Goal: Task Accomplishment & Management: Use online tool/utility

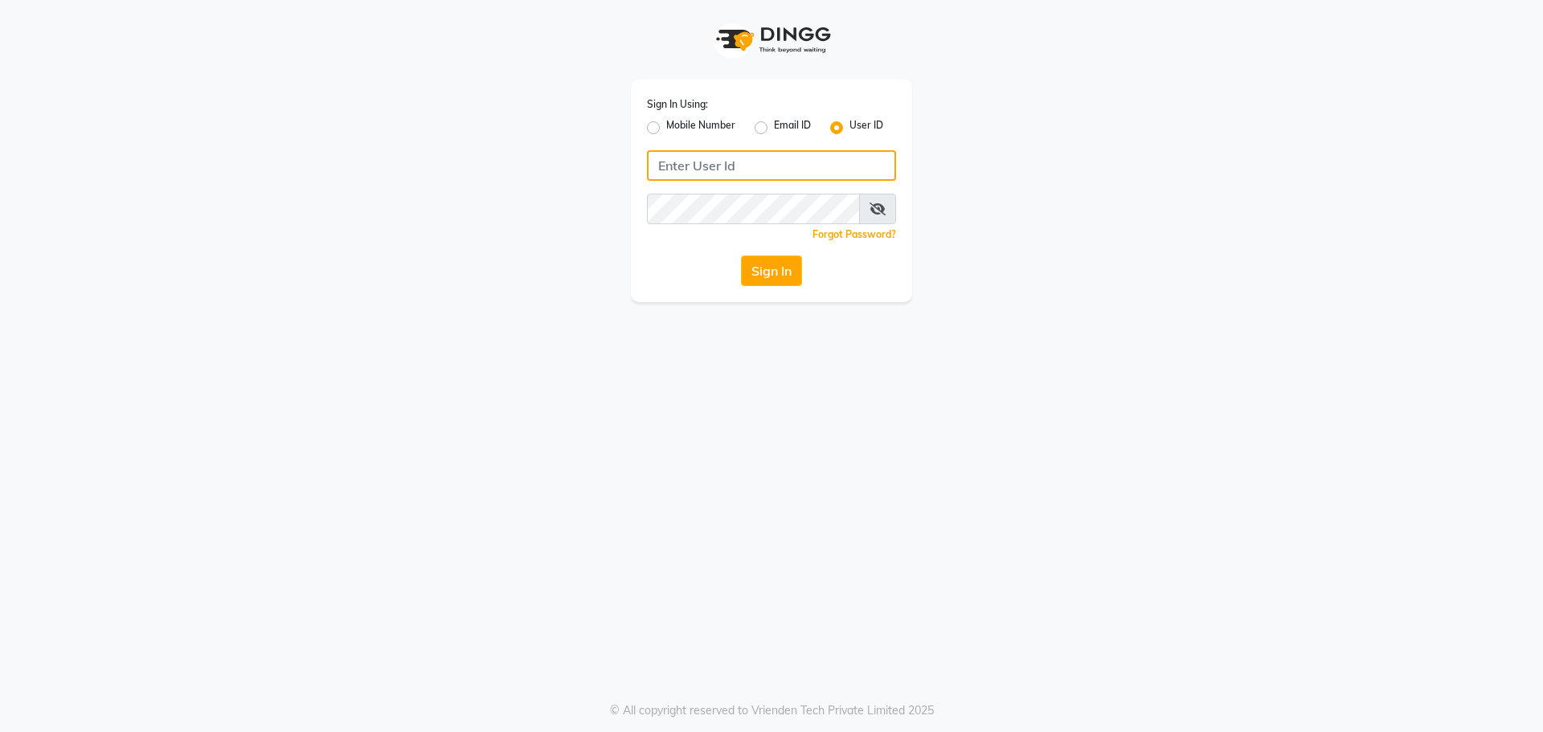
type input "kajol123"
click at [747, 249] on div "Sign In Using: Mobile Number Email ID User ID kajol123 Remember me Forgot Passw…" at bounding box center [771, 191] width 281 height 223
drag, startPoint x: 771, startPoint y: 273, endPoint x: 777, endPoint y: 248, distance: 25.5
click at [770, 273] on button "Sign In" at bounding box center [771, 271] width 61 height 31
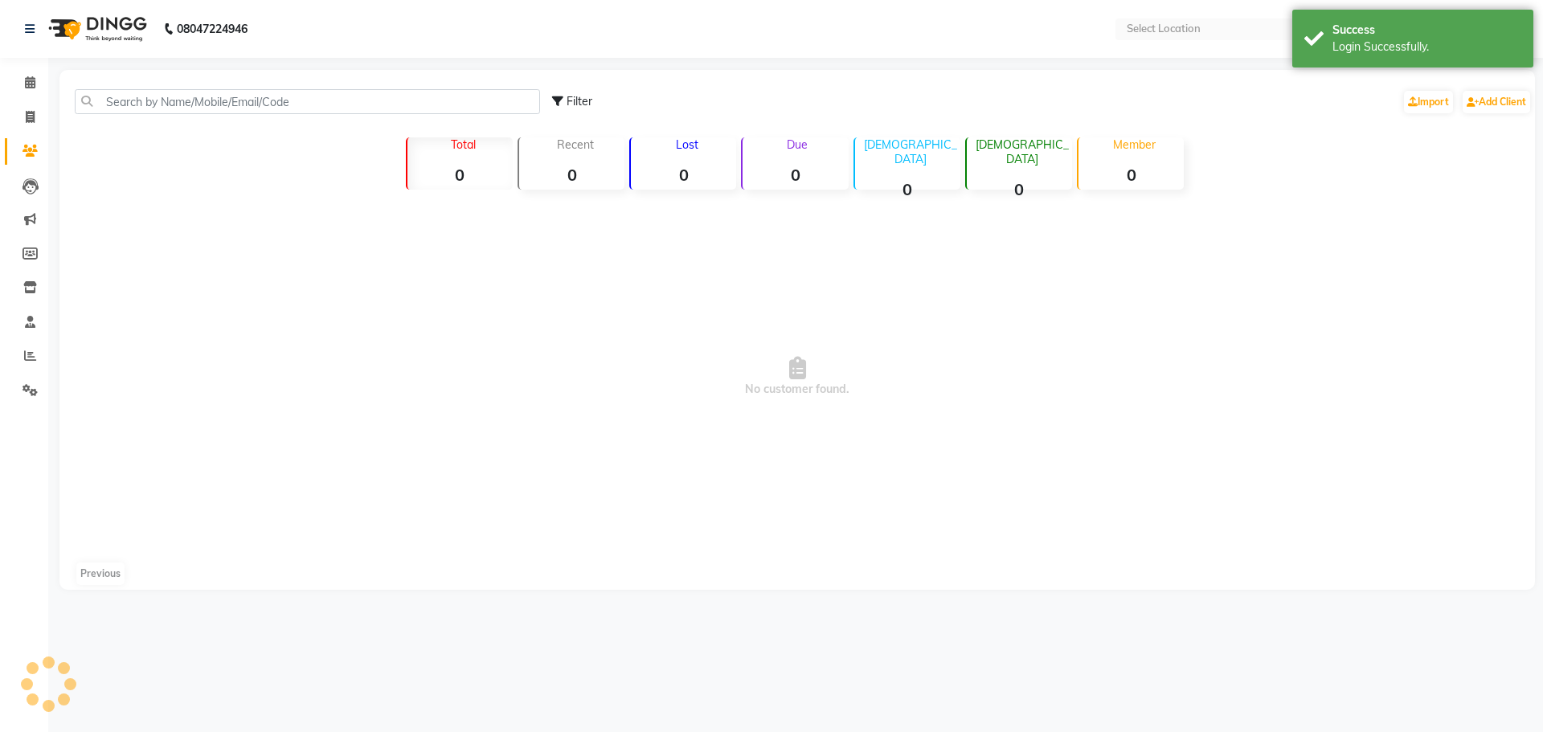
select select "en"
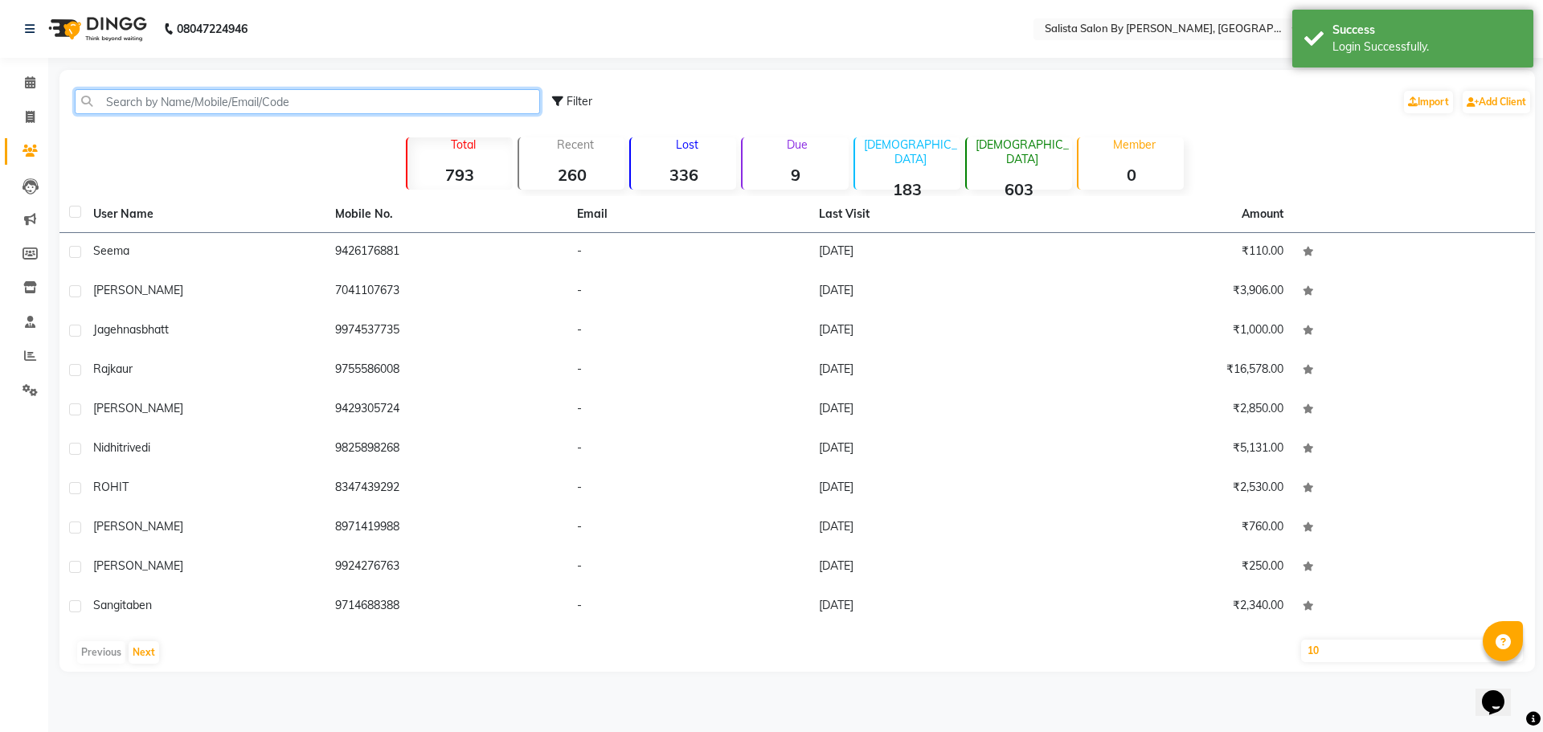
click at [457, 110] on input "text" at bounding box center [307, 101] width 465 height 25
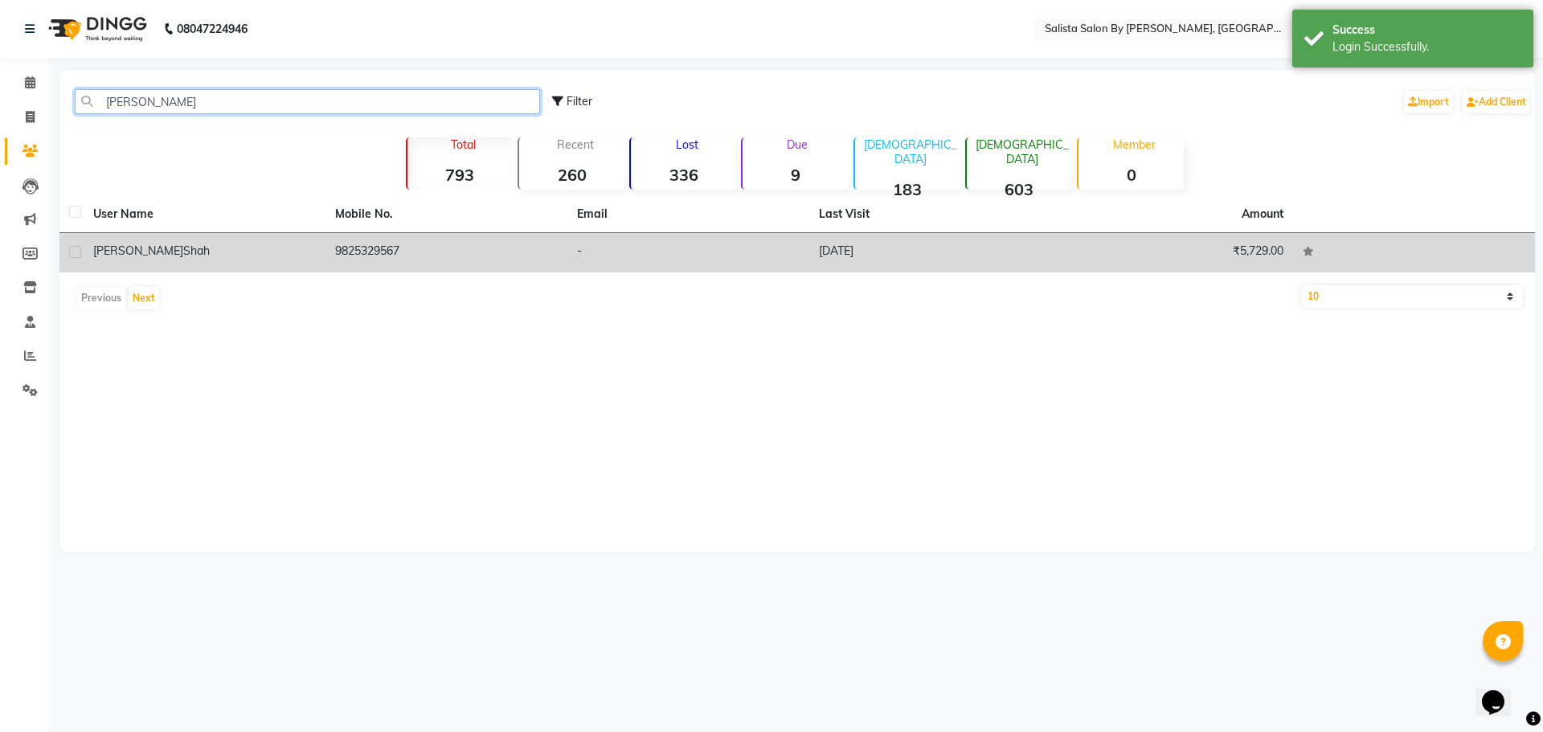
type input "[PERSON_NAME]"
click at [787, 268] on td "-" at bounding box center [688, 252] width 242 height 39
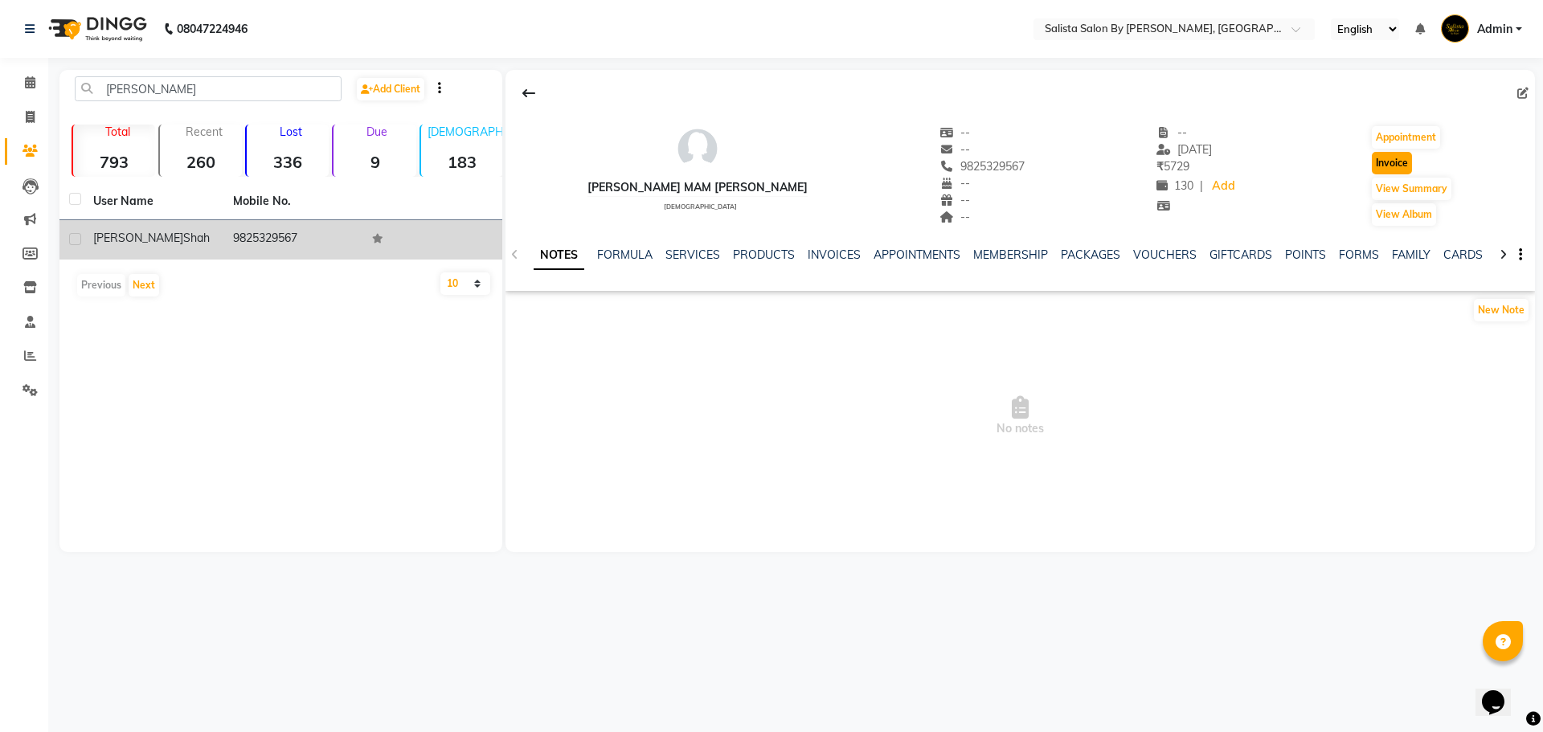
click at [1383, 165] on button "Invoice" at bounding box center [1392, 163] width 40 height 23
select select "service"
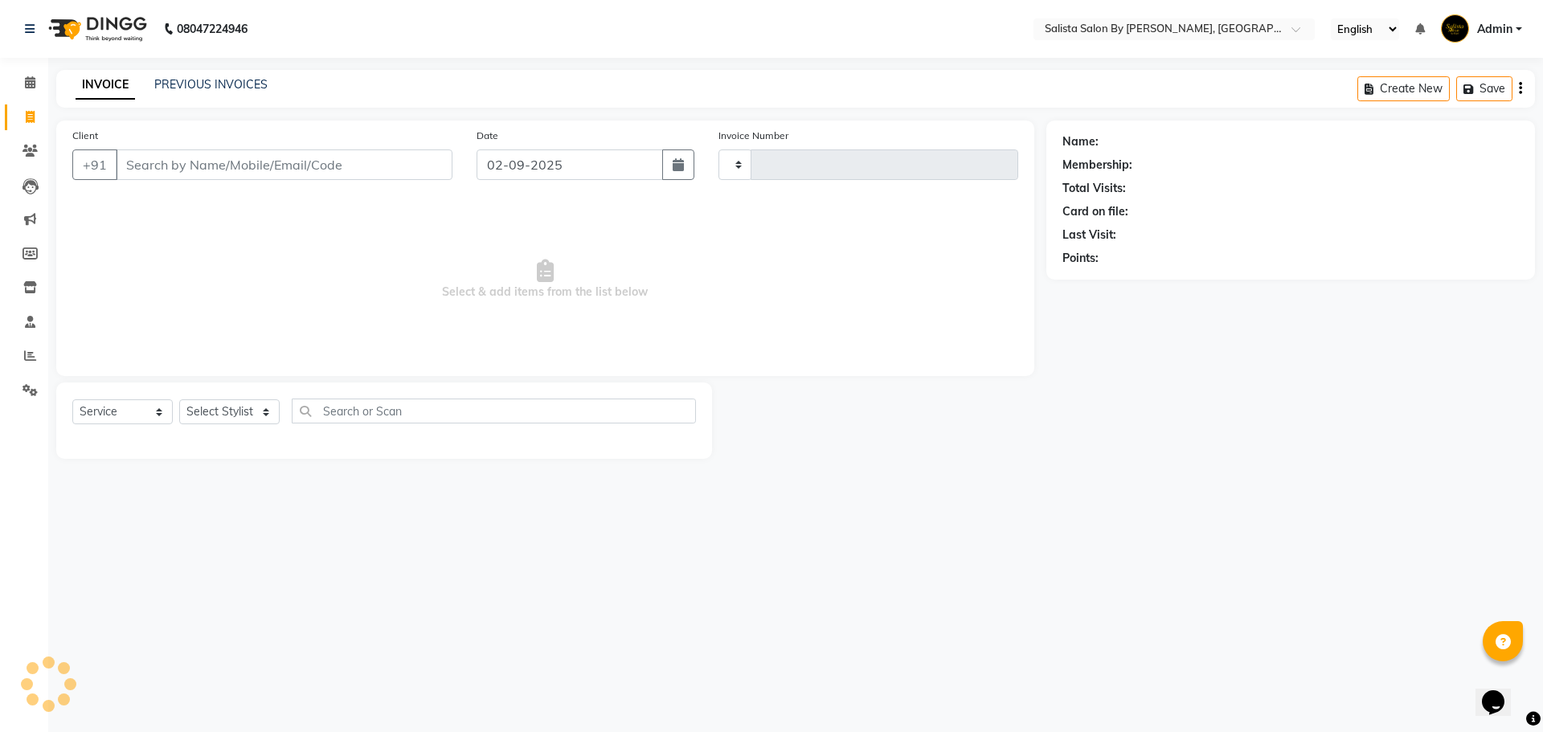
type input "0823"
select select "6878"
type input "9825329567"
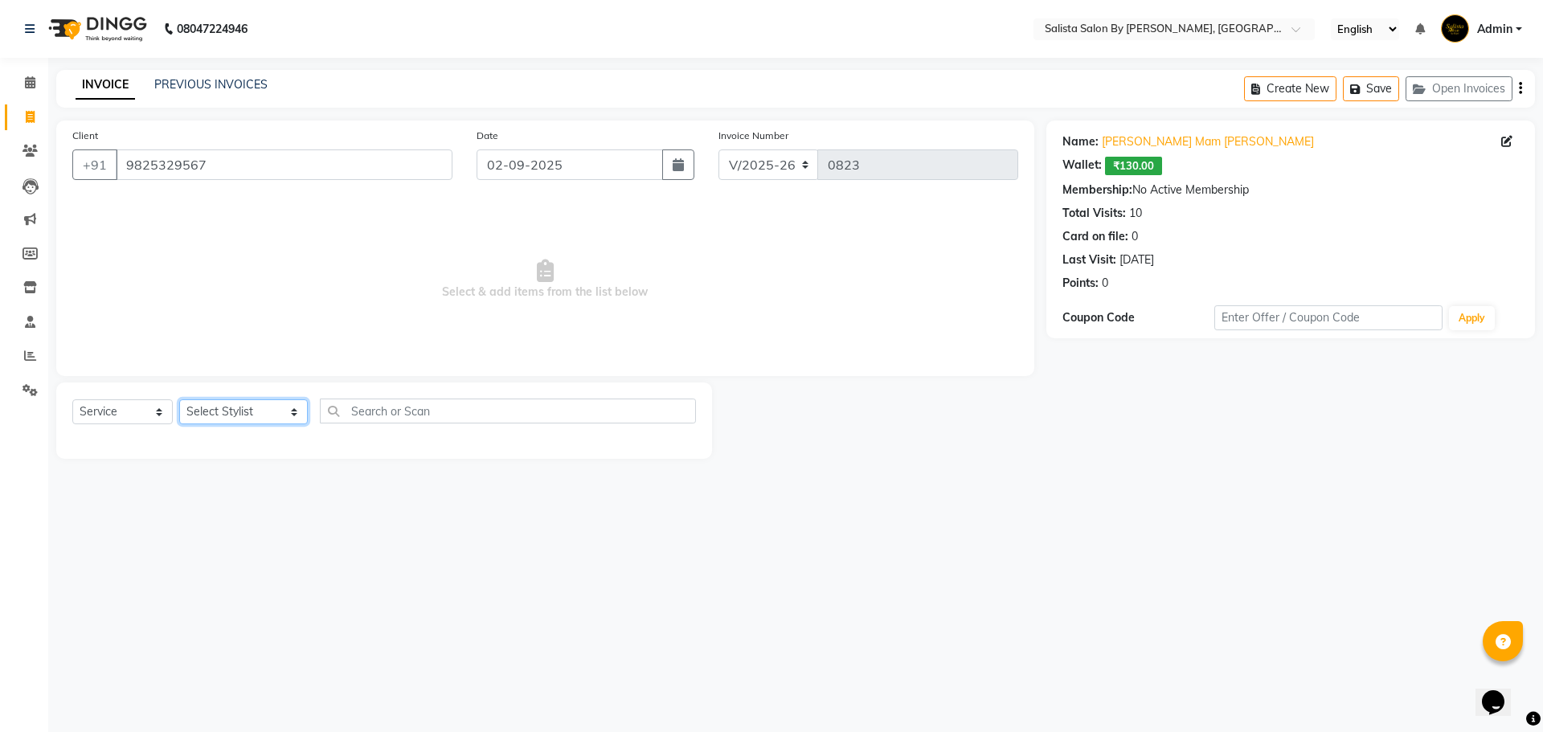
click at [228, 410] on select "Select Stylist AMIT [PERSON_NAME] kantibbai [PERSON_NAME] [PERSON_NAME] [PERSON…" at bounding box center [243, 411] width 129 height 25
select select "53758"
click at [179, 399] on select "Select Stylist AMIT [PERSON_NAME] kantibbai [PERSON_NAME] [PERSON_NAME] [PERSON…" at bounding box center [243, 411] width 129 height 25
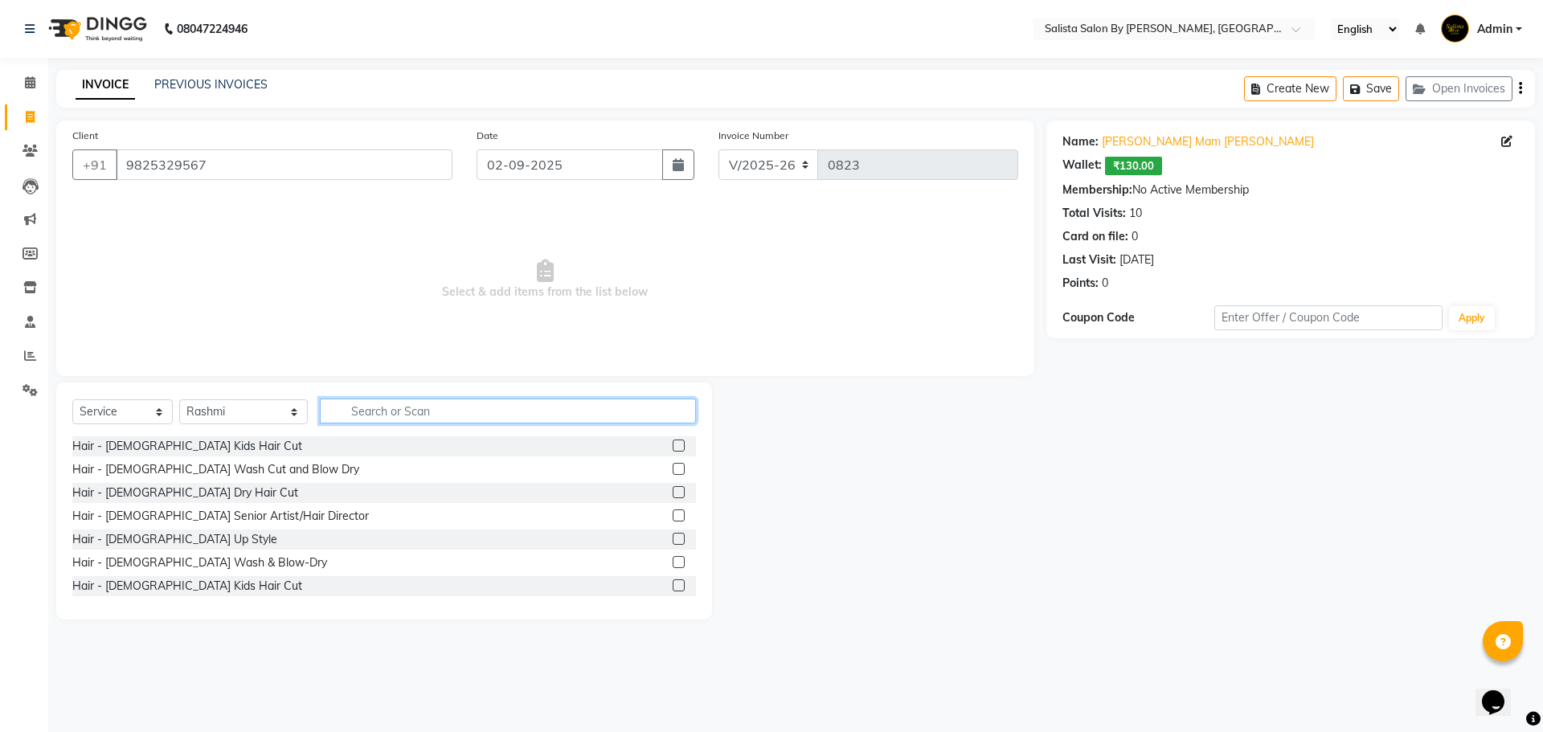
click at [468, 407] on input "text" at bounding box center [508, 411] width 376 height 25
type input "honey"
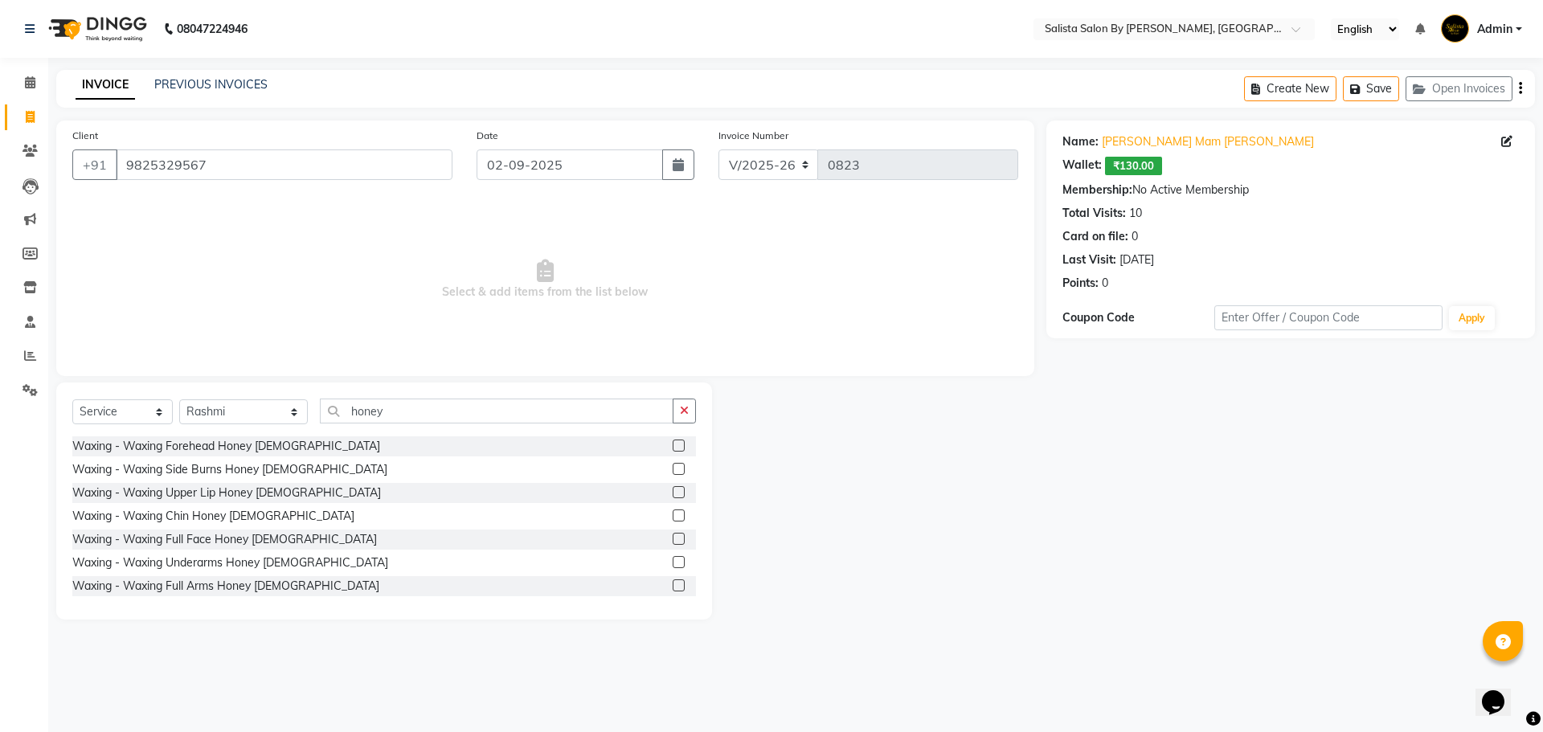
click at [673, 539] on label at bounding box center [679, 539] width 12 height 12
click at [673, 539] on input "checkbox" at bounding box center [678, 539] width 10 height 10
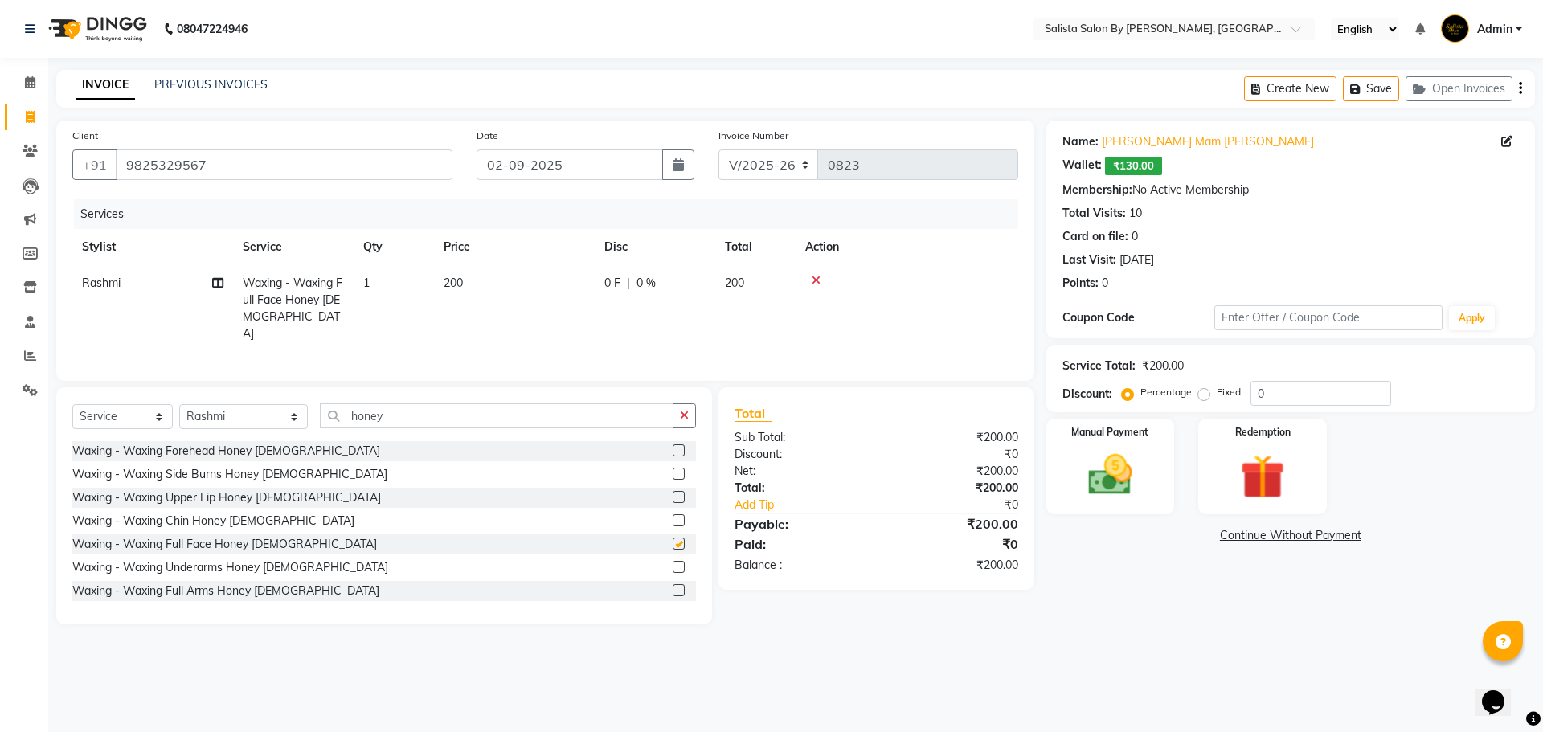
checkbox input "false"
click at [673, 561] on label at bounding box center [679, 567] width 12 height 12
click at [673, 563] on input "checkbox" at bounding box center [678, 568] width 10 height 10
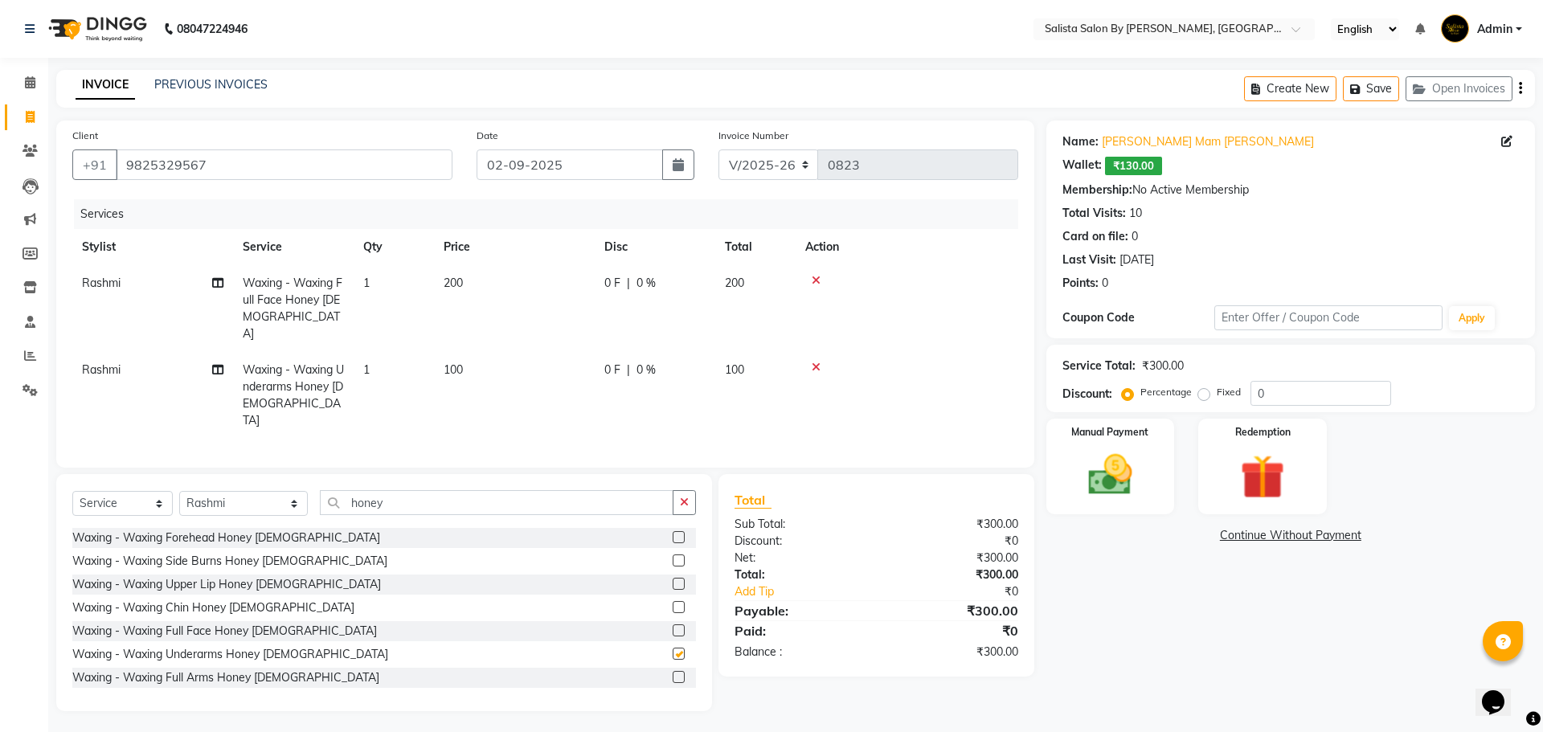
checkbox input "false"
click at [673, 671] on label at bounding box center [679, 677] width 12 height 12
click at [673, 673] on input "checkbox" at bounding box center [678, 678] width 10 height 10
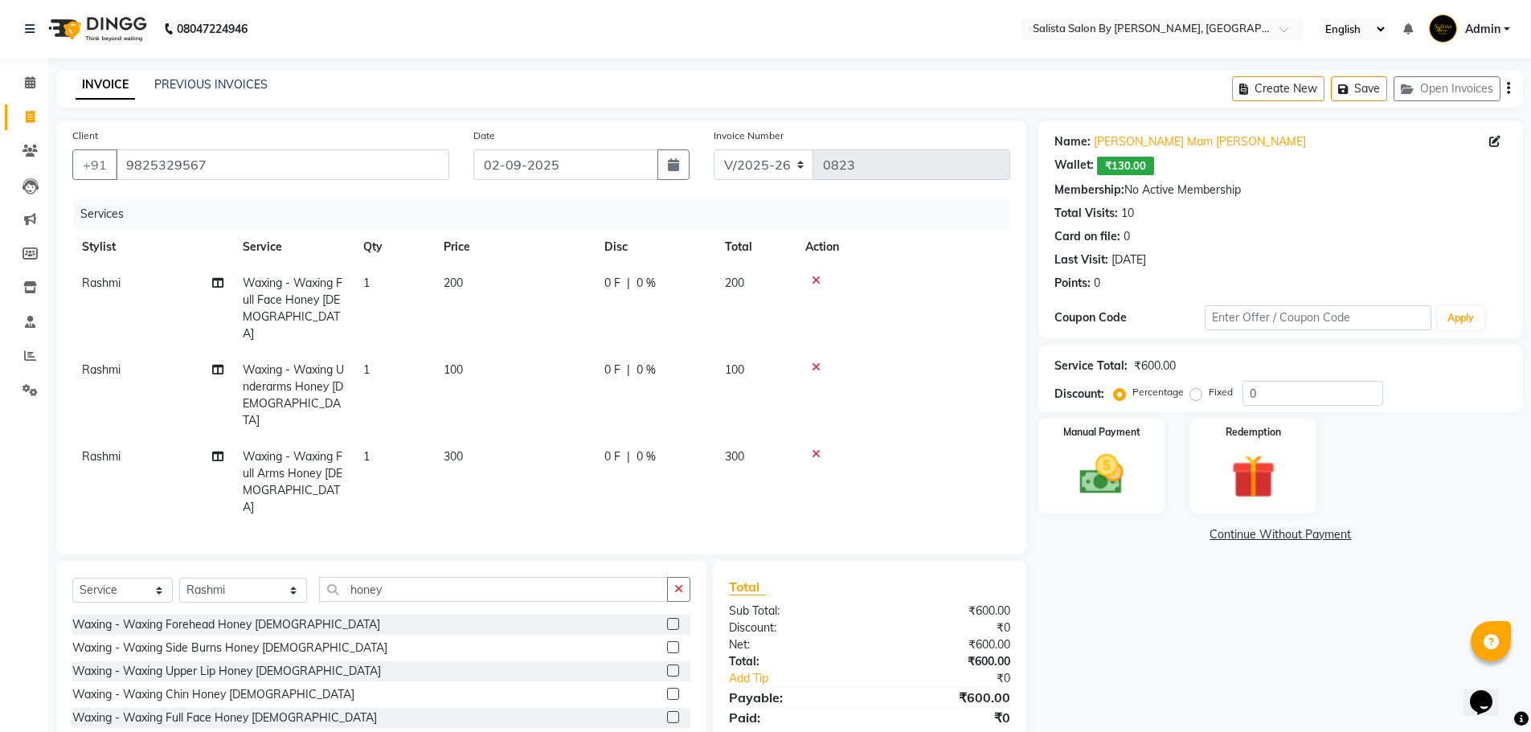
checkbox input "false"
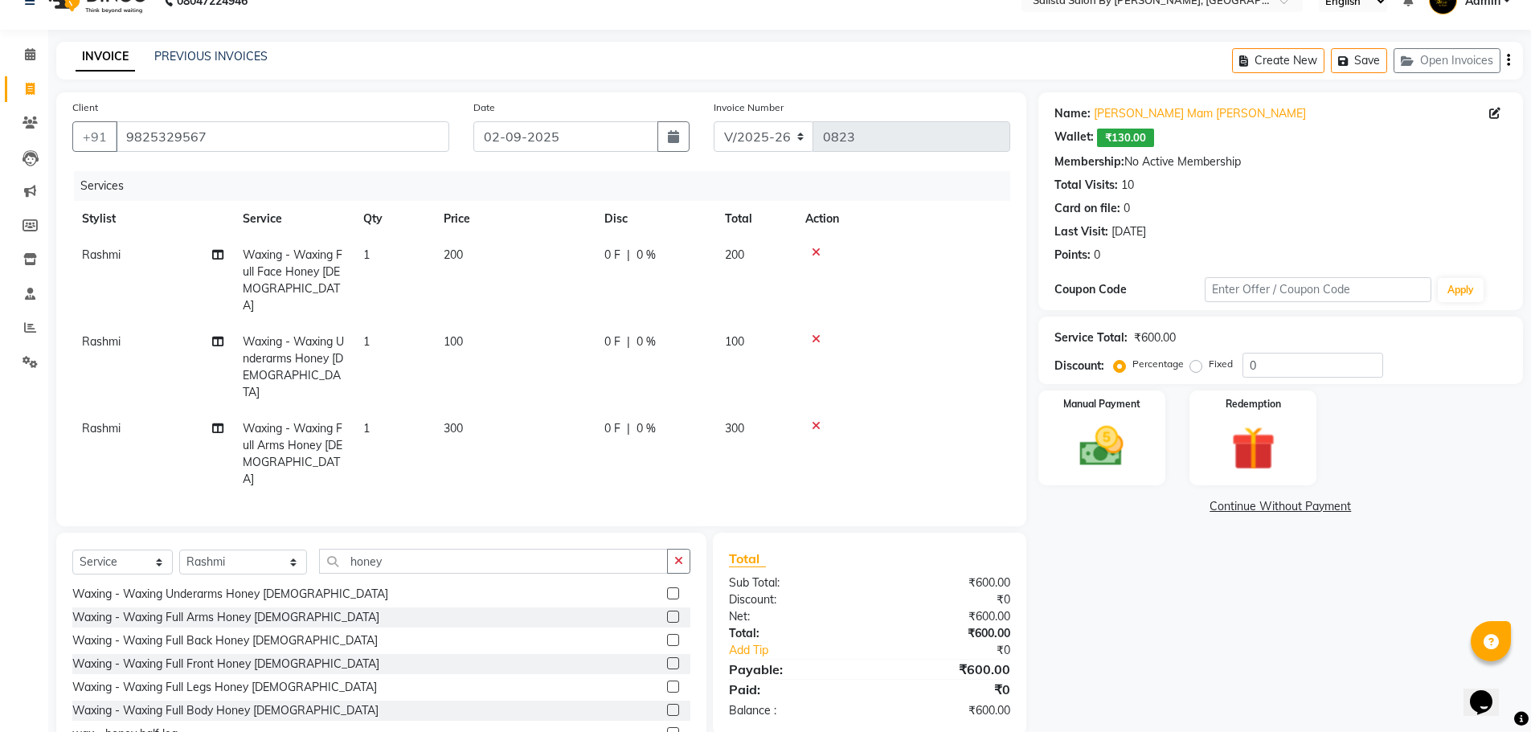
scroll to position [51, 0]
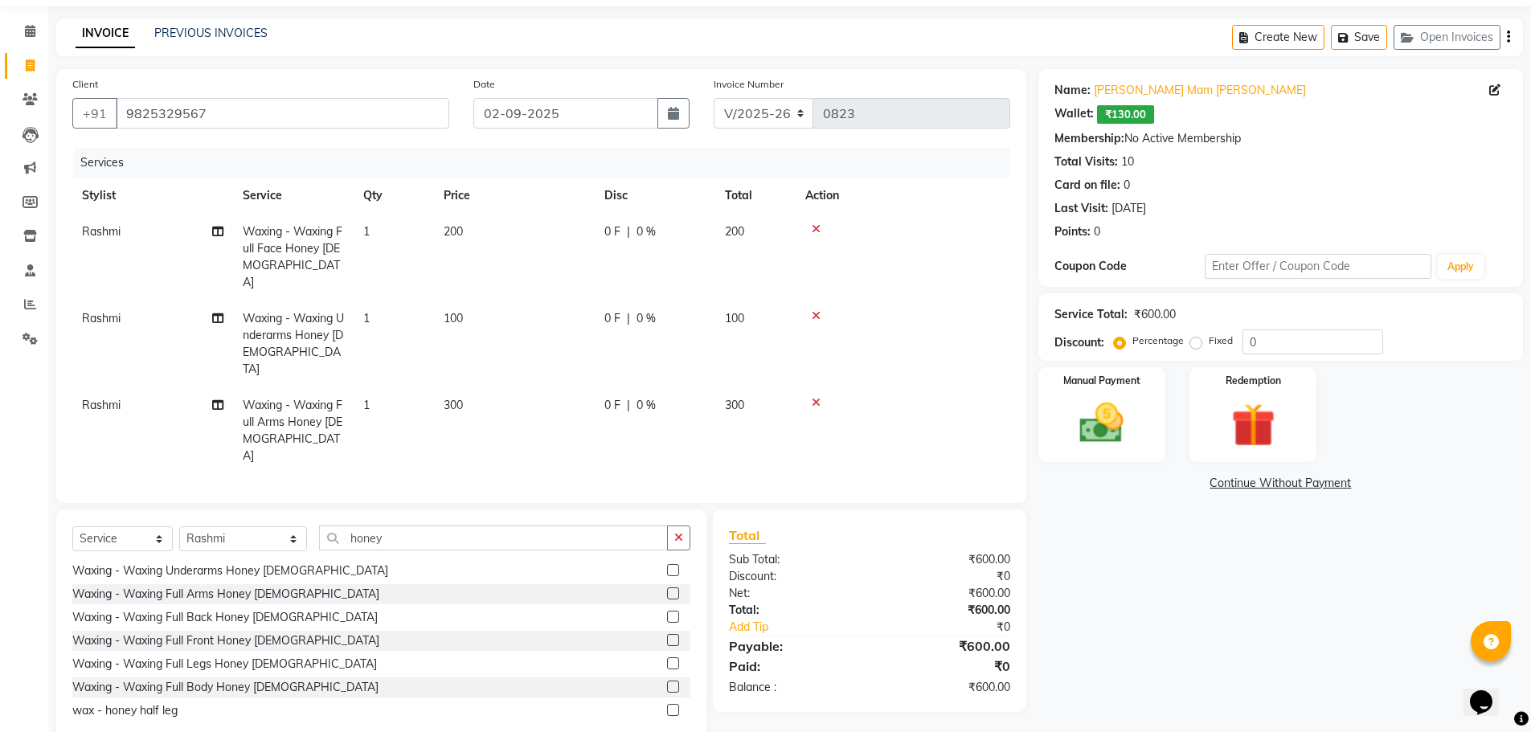
click at [667, 704] on label at bounding box center [673, 710] width 12 height 12
click at [667, 706] on input "checkbox" at bounding box center [672, 711] width 10 height 10
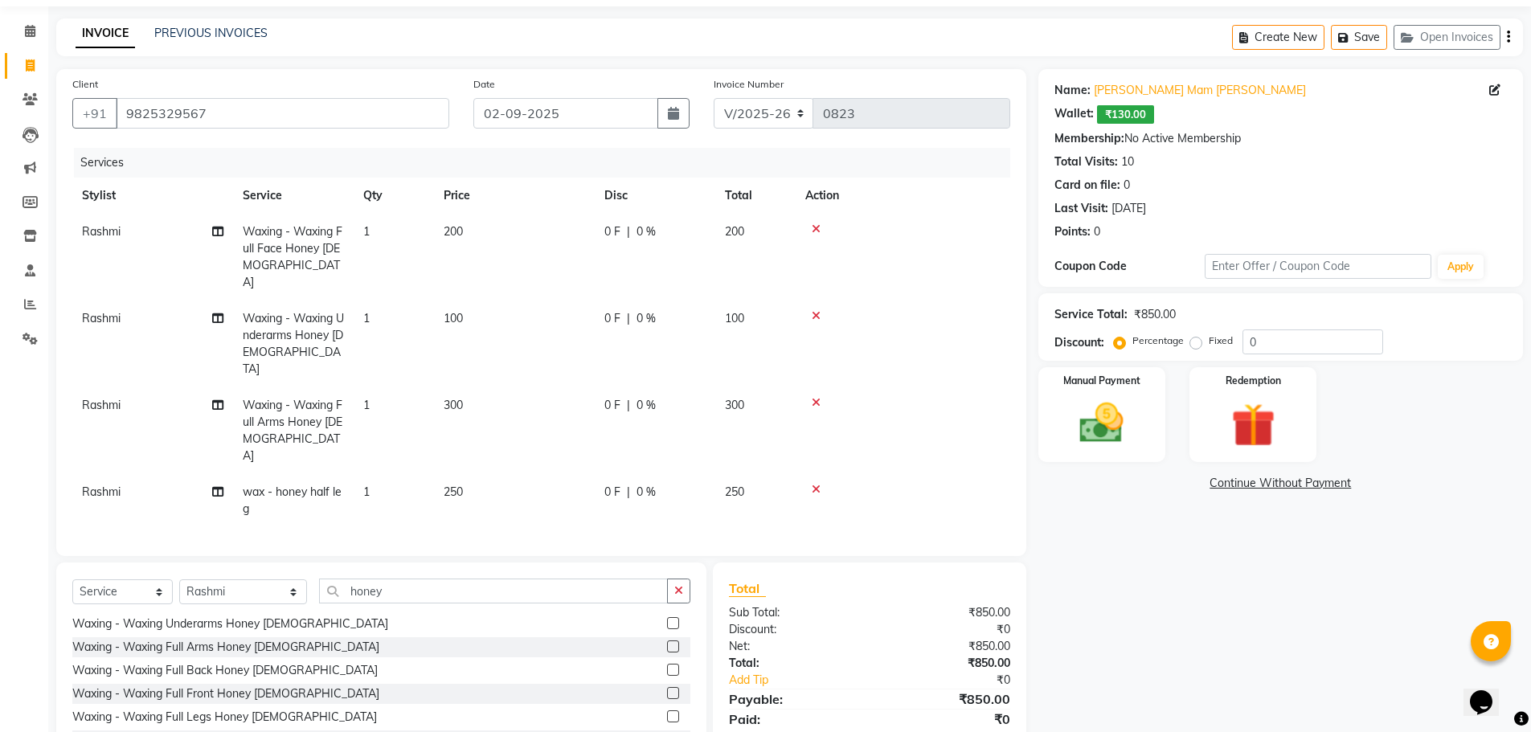
checkbox input "false"
click at [509, 579] on input "honey" at bounding box center [493, 591] width 349 height 25
type input "h"
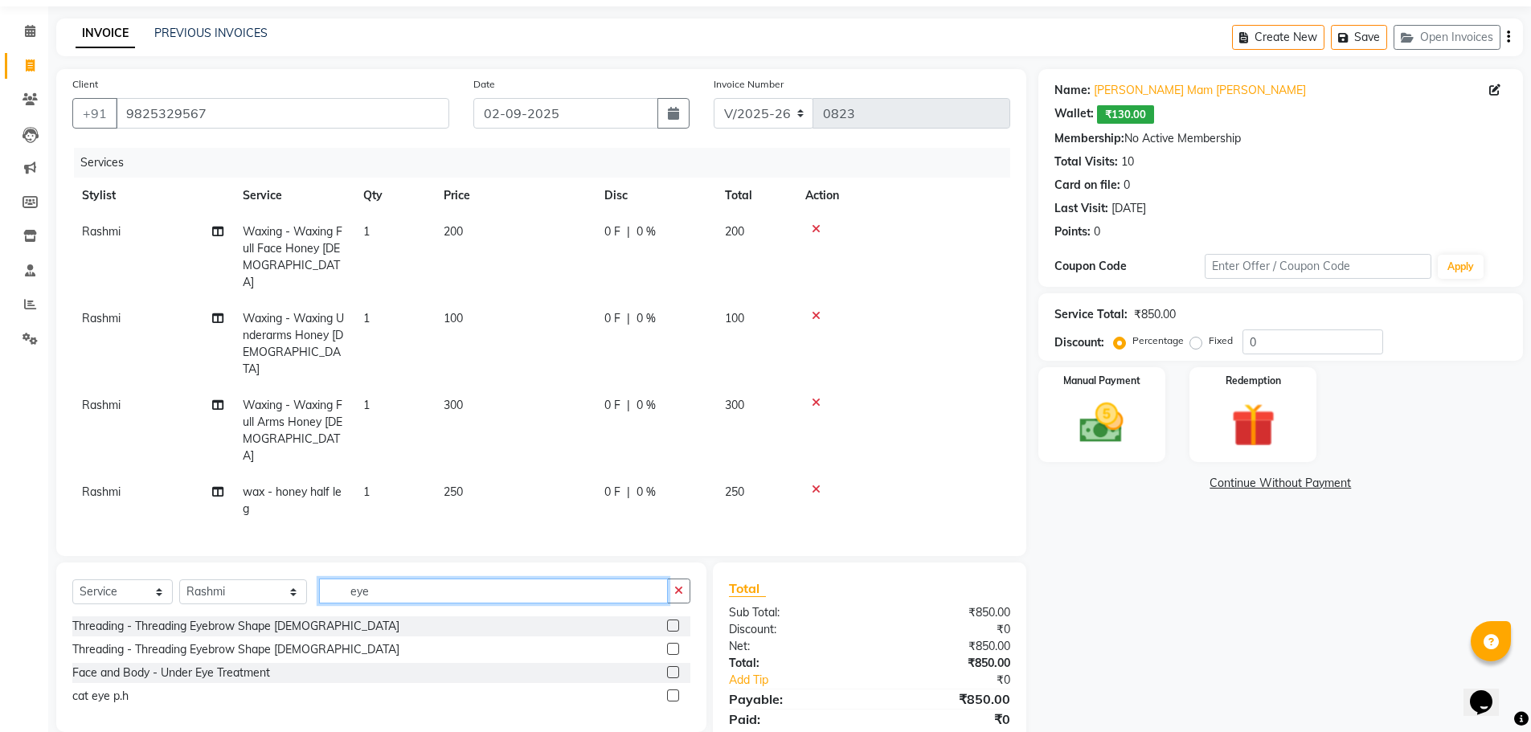
scroll to position [0, 0]
type input "eye"
click at [673, 643] on label at bounding box center [673, 649] width 12 height 12
click at [673, 644] on input "checkbox" at bounding box center [672, 649] width 10 height 10
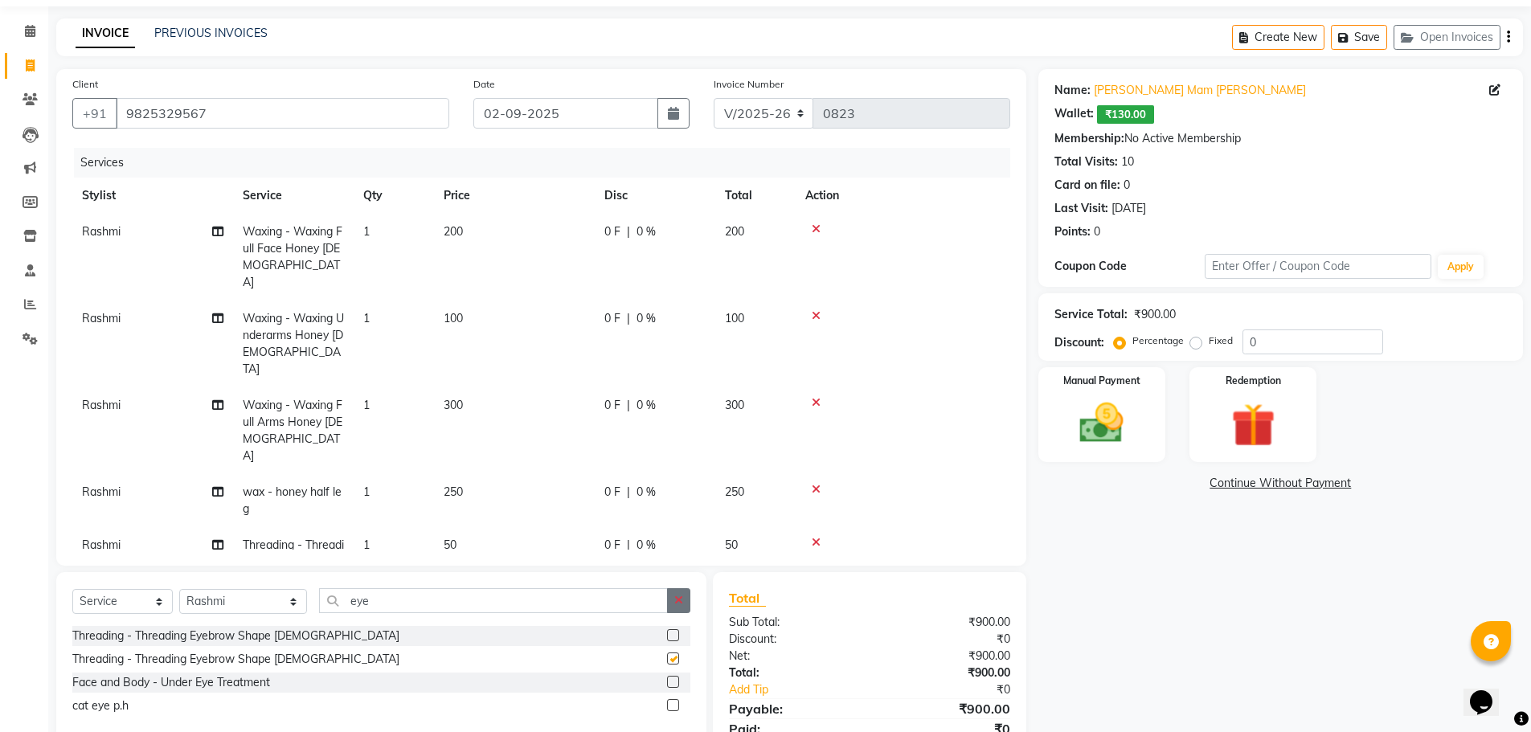
checkbox input "false"
click at [1252, 417] on img at bounding box center [1253, 425] width 74 height 57
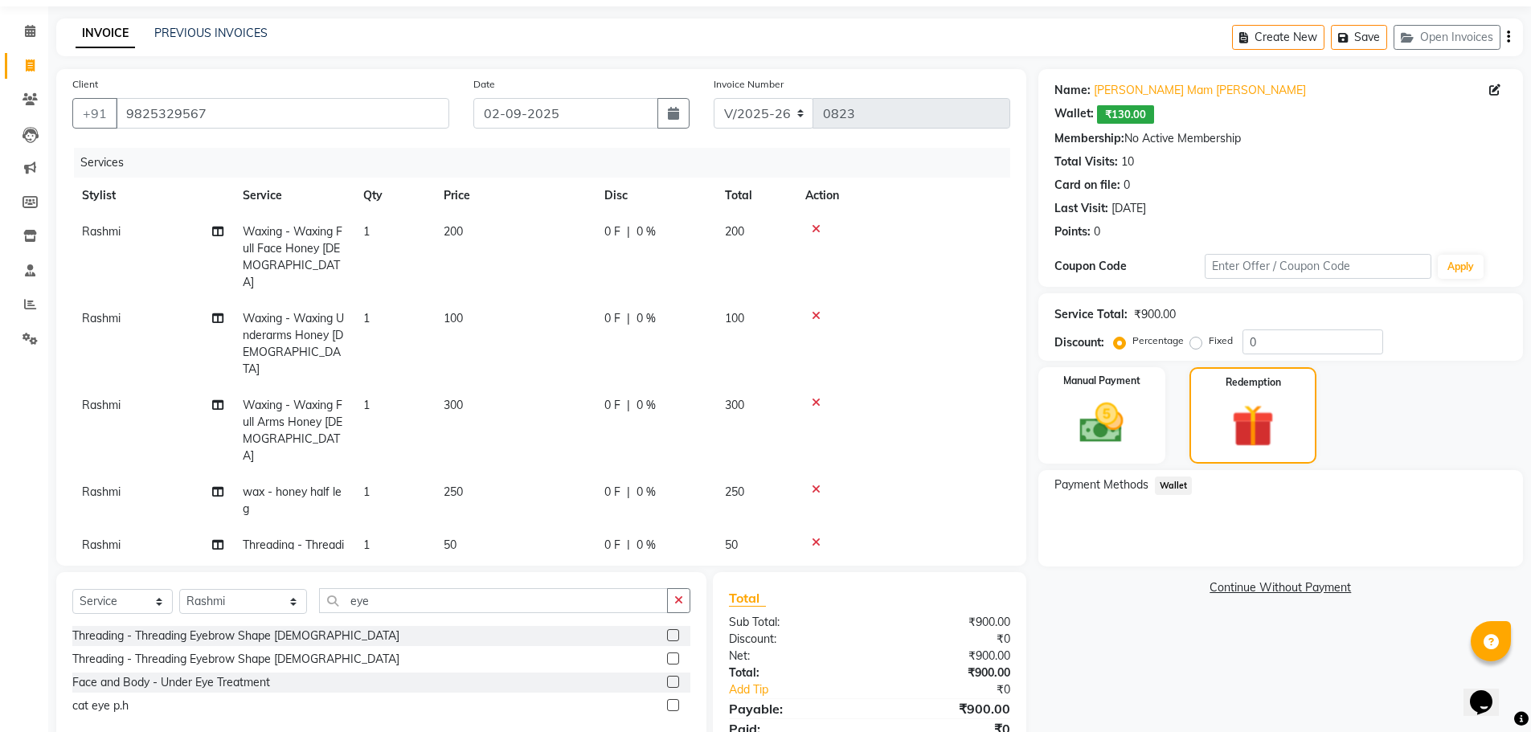
click at [1175, 488] on span "Wallet" at bounding box center [1174, 486] width 38 height 18
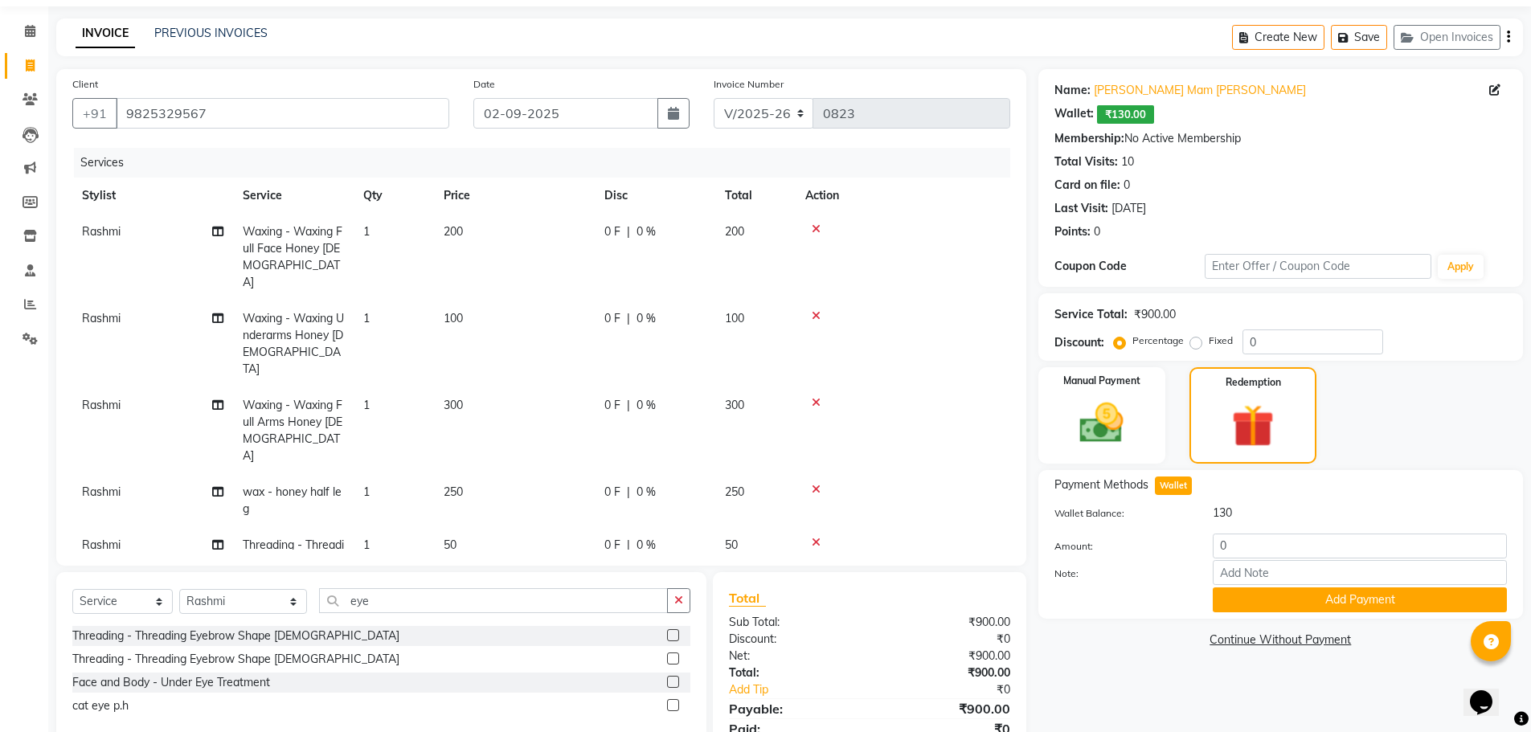
click at [1210, 546] on div "0" at bounding box center [1360, 546] width 318 height 25
click at [1214, 546] on input "0" at bounding box center [1360, 546] width 294 height 25
type input "130"
click at [1262, 595] on button "Add Payment" at bounding box center [1360, 599] width 294 height 25
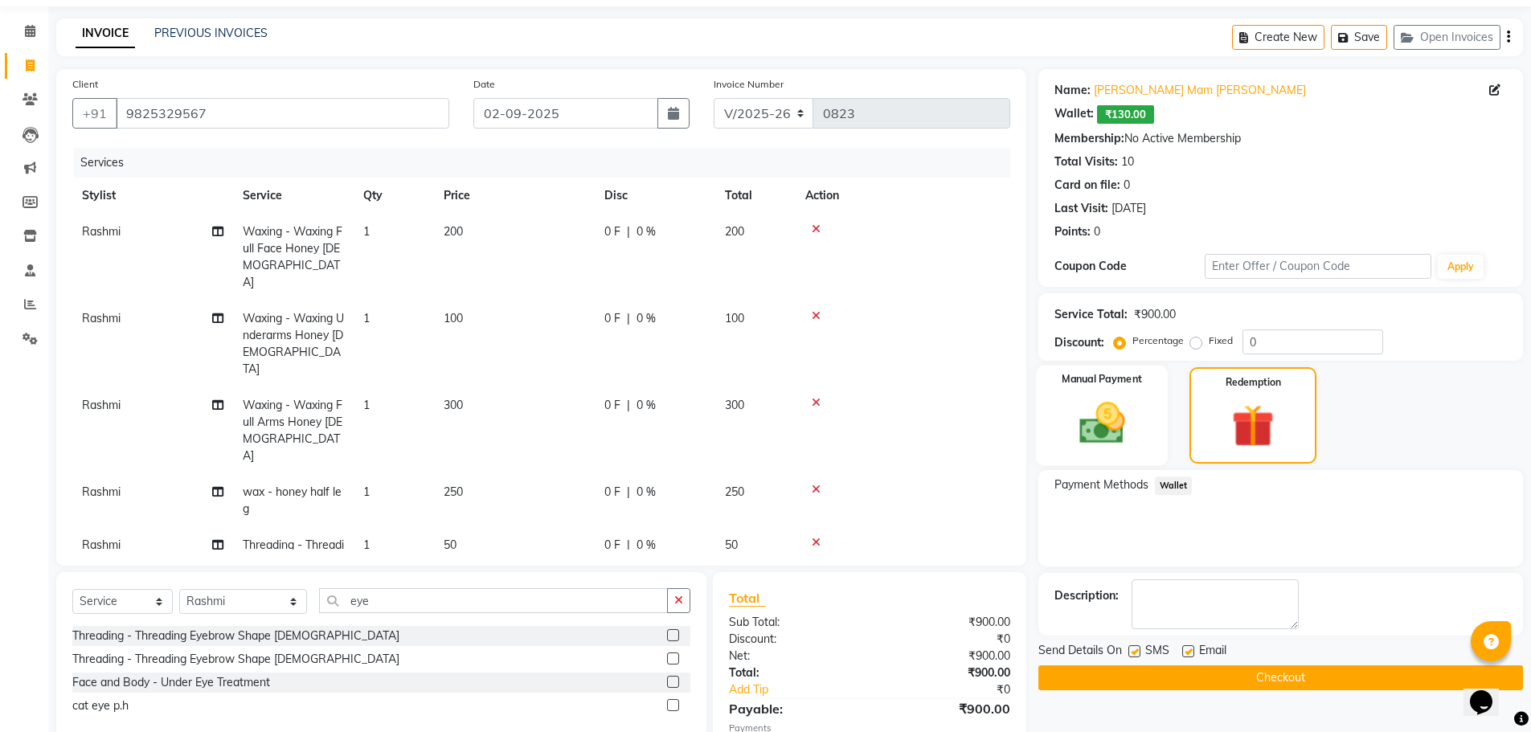
click at [1098, 409] on img at bounding box center [1102, 423] width 74 height 52
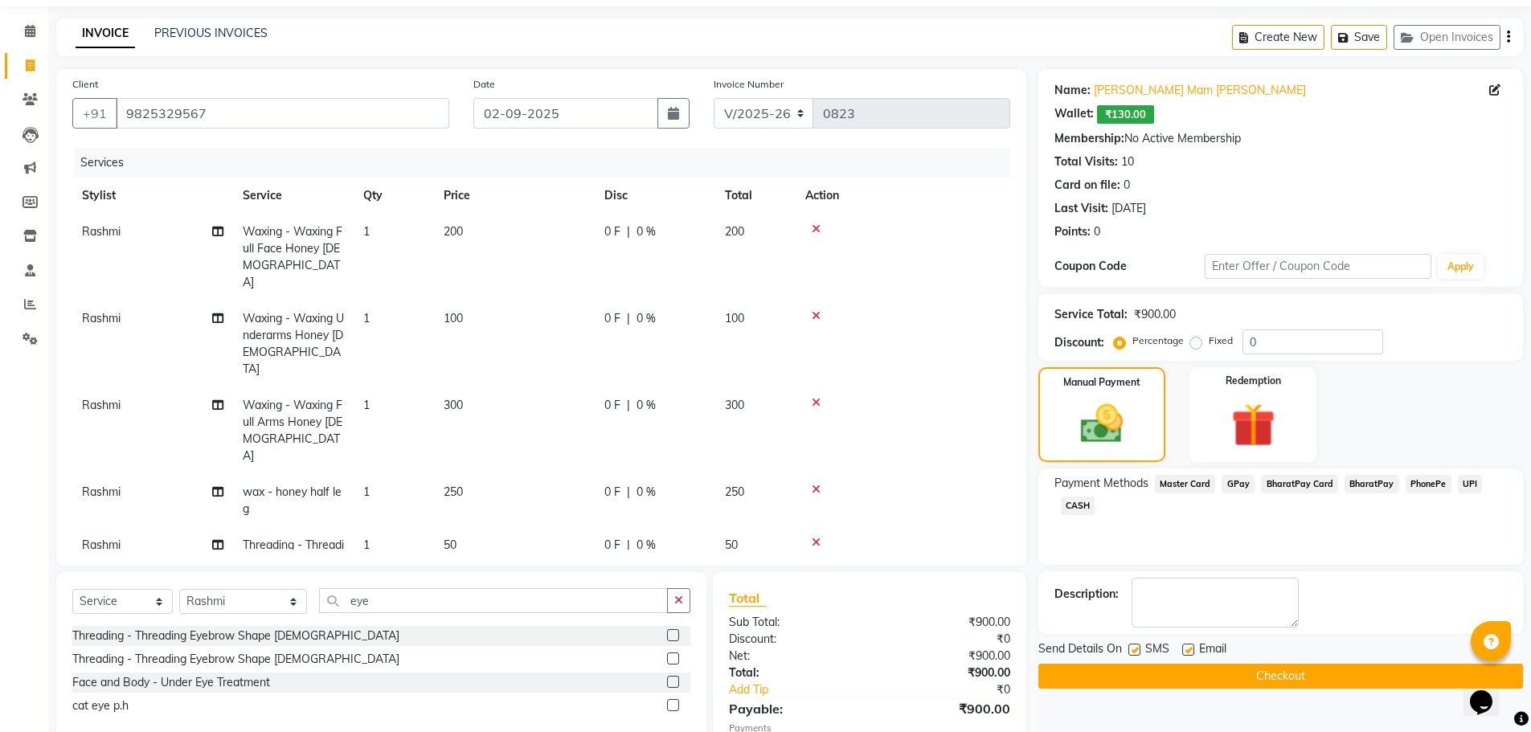
click at [1236, 490] on span "GPay" at bounding box center [1237, 484] width 33 height 18
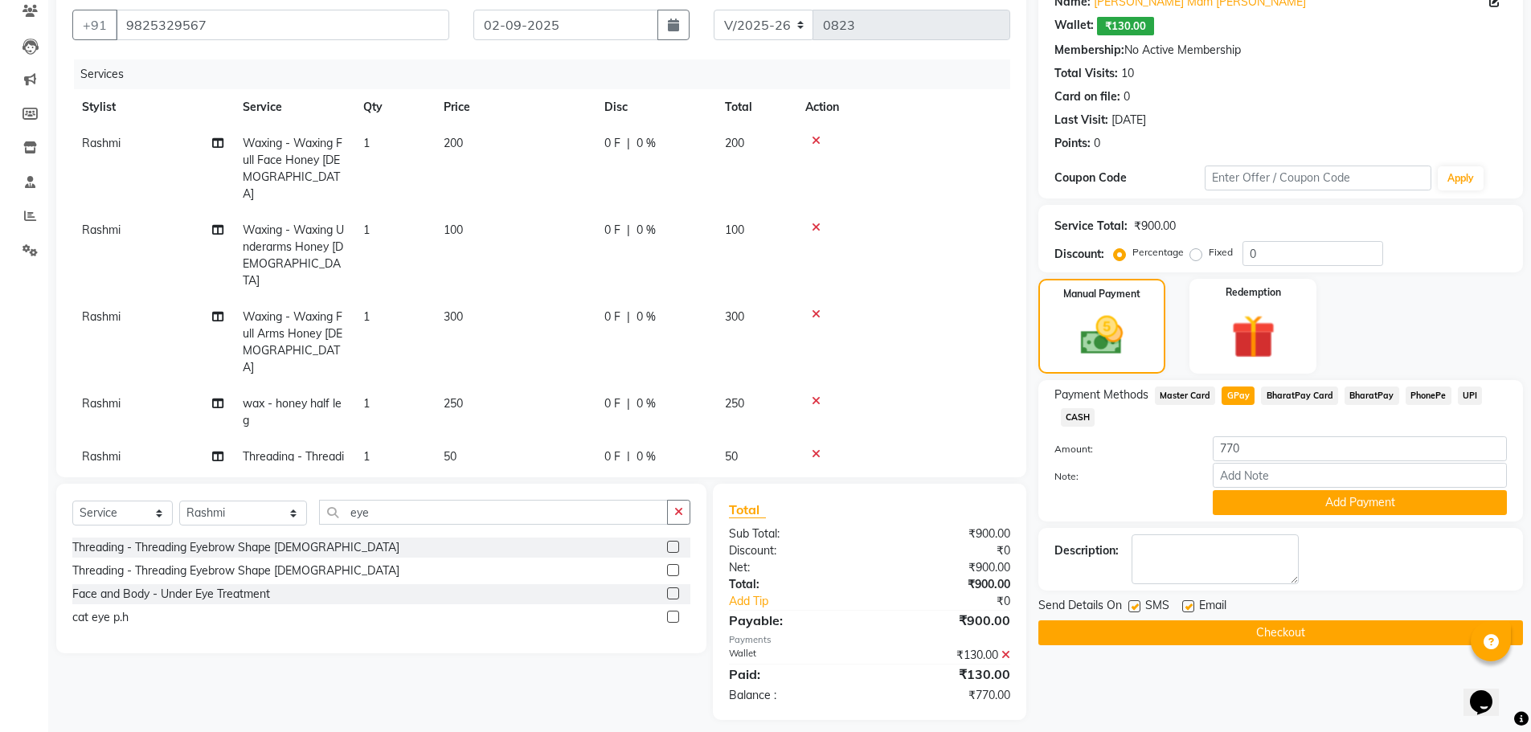
scroll to position [152, 0]
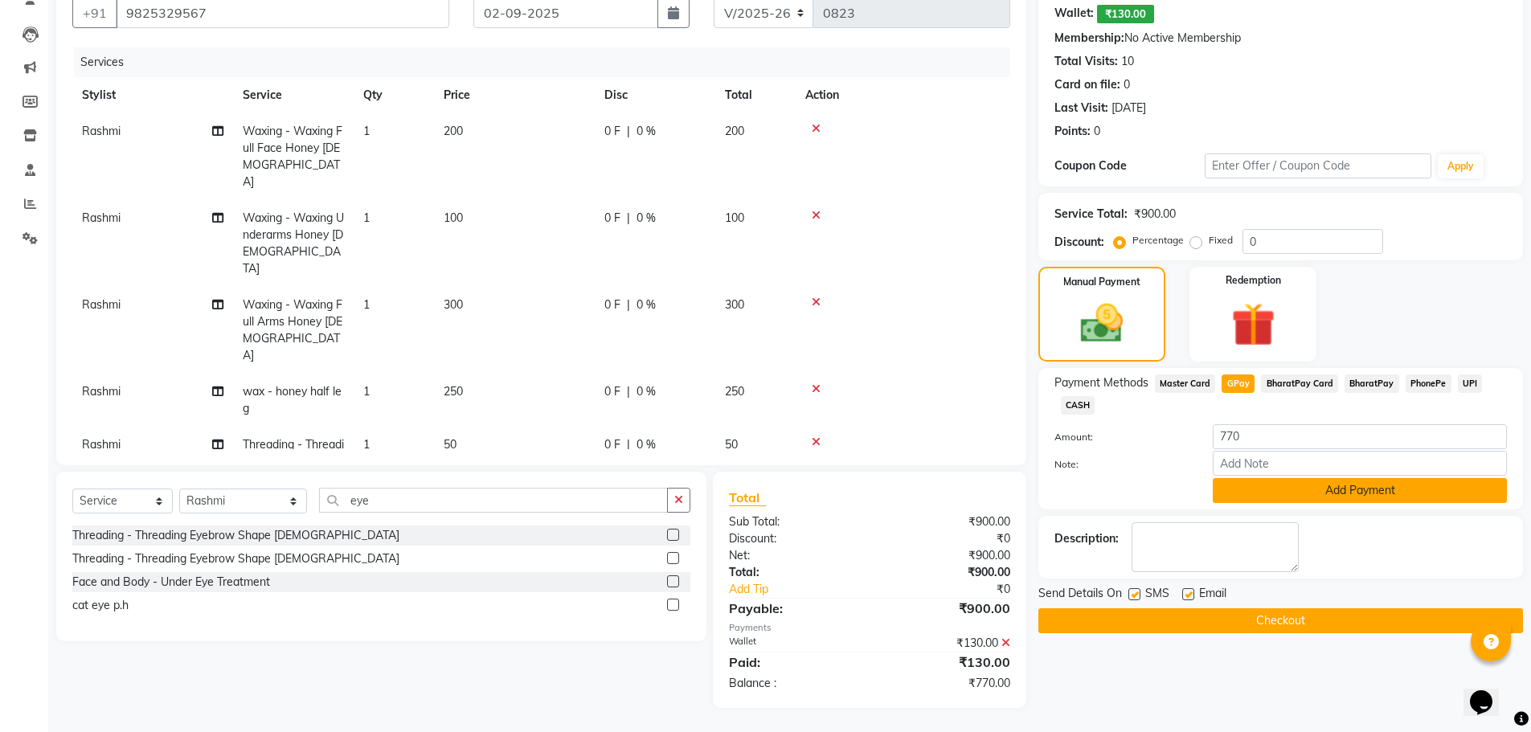
click at [1319, 487] on button "Add Payment" at bounding box center [1360, 490] width 294 height 25
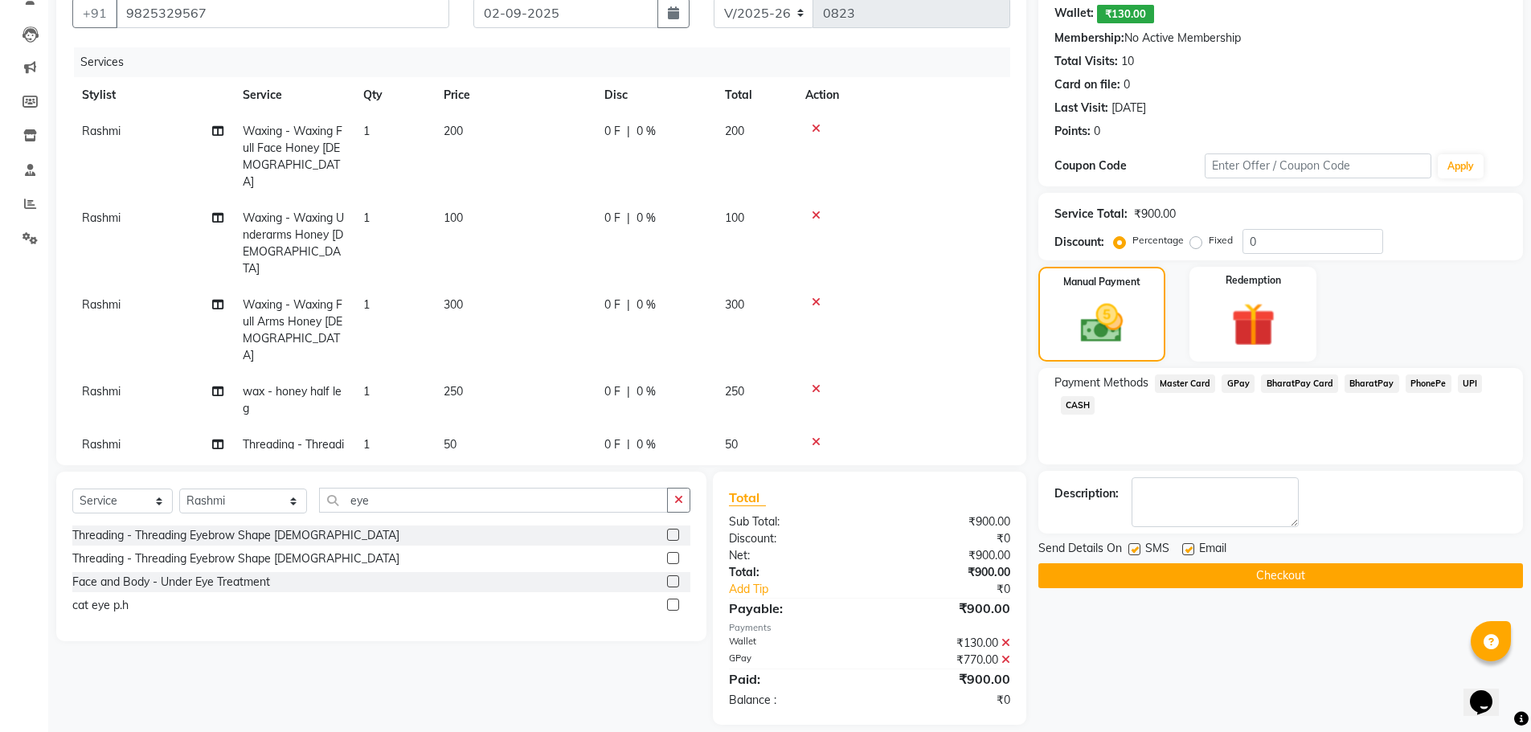
click at [1295, 563] on button "Checkout" at bounding box center [1280, 575] width 485 height 25
